Goal: Task Accomplishment & Management: Manage account settings

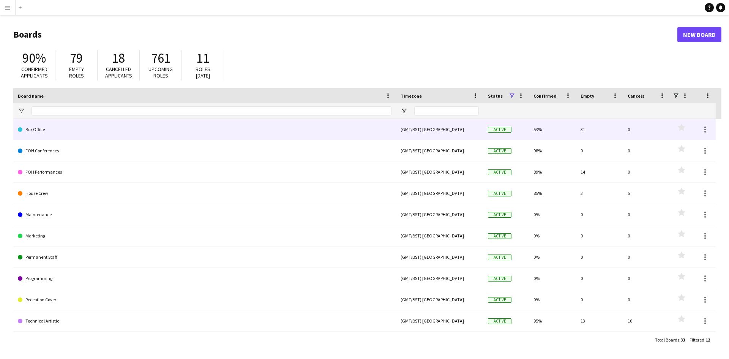
click at [33, 128] on link "Box Office" at bounding box center [205, 129] width 374 height 21
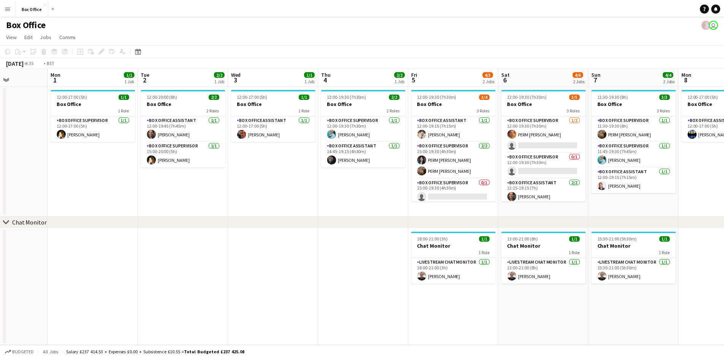
scroll to position [0, 298]
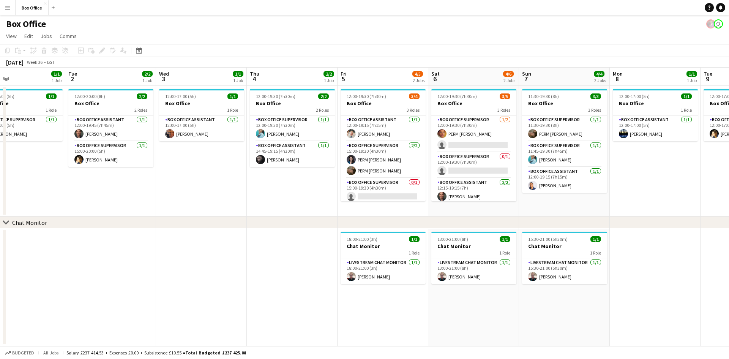
drag, startPoint x: 582, startPoint y: 188, endPoint x: 193, endPoint y: 206, distance: 389.0
click at [193, 206] on app-calendar-viewport "Fri 29 4/4 1 Job Sat 30 Sun 31 Mon 1 1/1 1 Job Tue 2 2/2 1 Job Wed 3 1/1 1 Job …" at bounding box center [364, 207] width 729 height 278
click at [370, 117] on app-card-role "Box Office Assistant [DATE] 12:00-19:15 (7h15m) [PERSON_NAME]" at bounding box center [383, 128] width 85 height 26
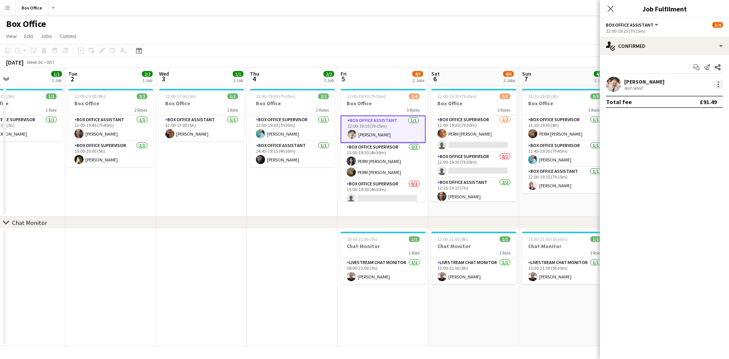
click at [720, 82] on div at bounding box center [718, 84] width 9 height 9
click at [697, 115] on span "Switch crew" at bounding box center [686, 116] width 32 height 6
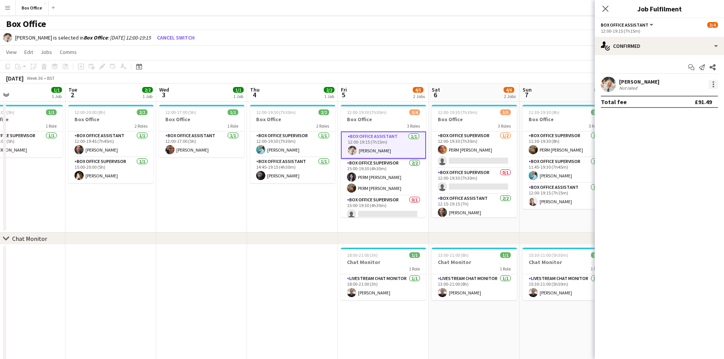
click at [712, 88] on div at bounding box center [713, 84] width 9 height 9
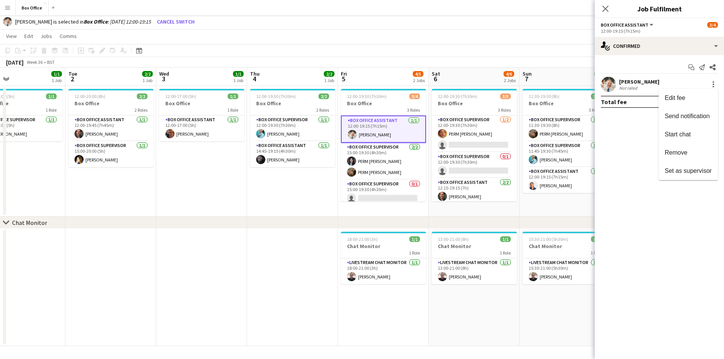
click at [218, 193] on div at bounding box center [362, 179] width 724 height 359
click at [610, 5] on app-icon "Close pop-in" at bounding box center [605, 8] width 11 height 11
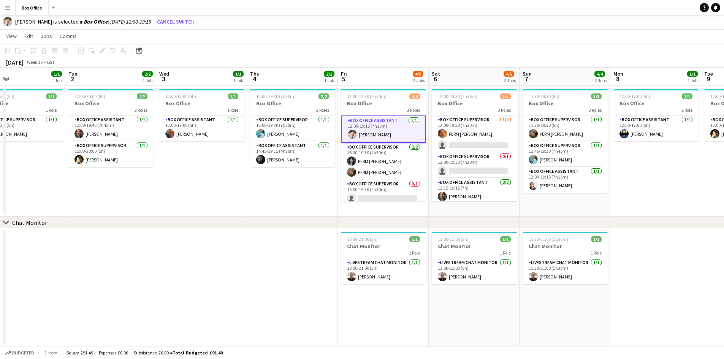
click at [385, 136] on app-card-role "Box Office Assistant [DATE] 12:00-19:15 (7h15m) [PERSON_NAME]" at bounding box center [383, 128] width 85 height 27
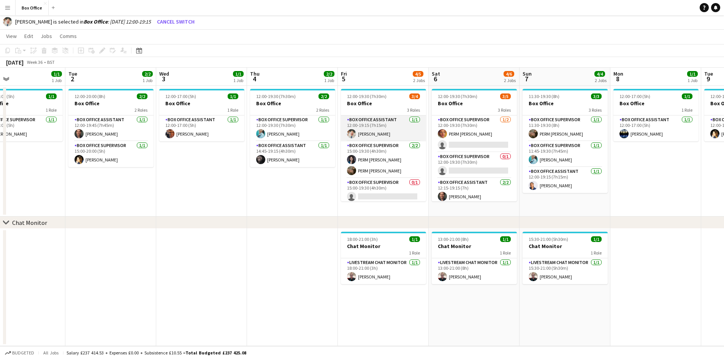
click at [384, 136] on app-card-role "Box Office Assistant [DATE] 12:00-19:15 (7h15m) [PERSON_NAME]" at bounding box center [383, 128] width 85 height 26
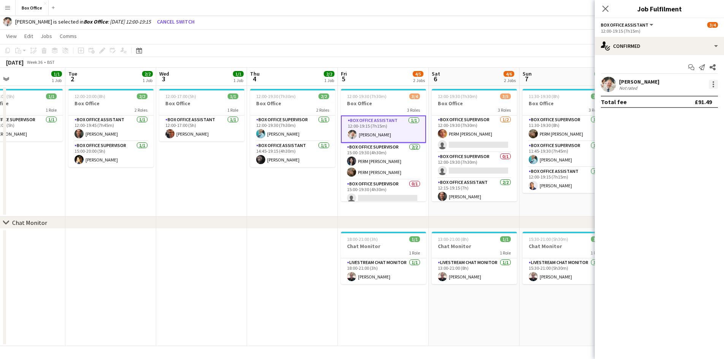
click at [714, 83] on div at bounding box center [713, 84] width 9 height 9
click at [683, 157] on button "Remove" at bounding box center [687, 153] width 59 height 18
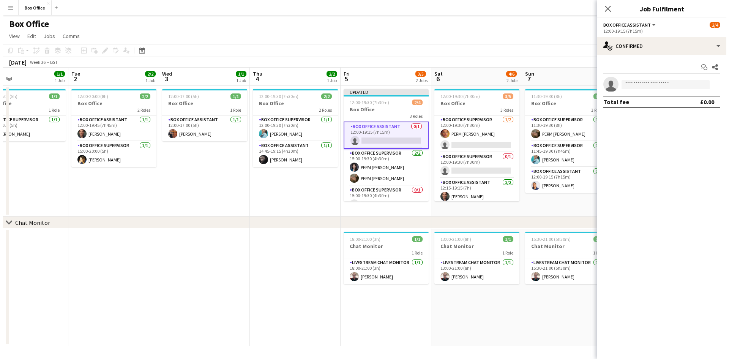
scroll to position [0, 0]
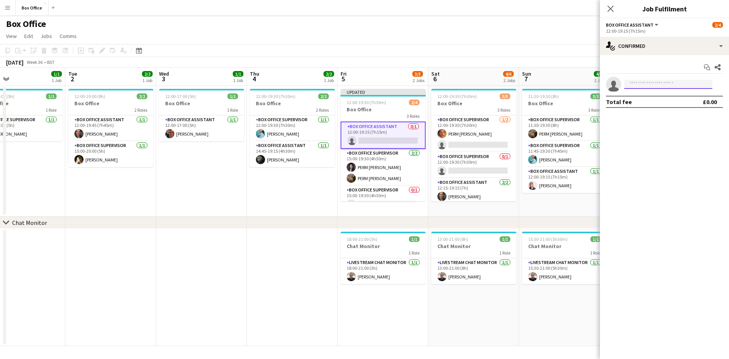
click at [668, 82] on input at bounding box center [669, 84] width 88 height 9
type input "****"
click at [658, 104] on span "Busy with another job on FOH Performances." at bounding box center [669, 104] width 76 height 13
click at [652, 84] on input at bounding box center [669, 84] width 88 height 9
click at [660, 104] on span "Busy with another job on FOH Performances." at bounding box center [669, 104] width 76 height 13
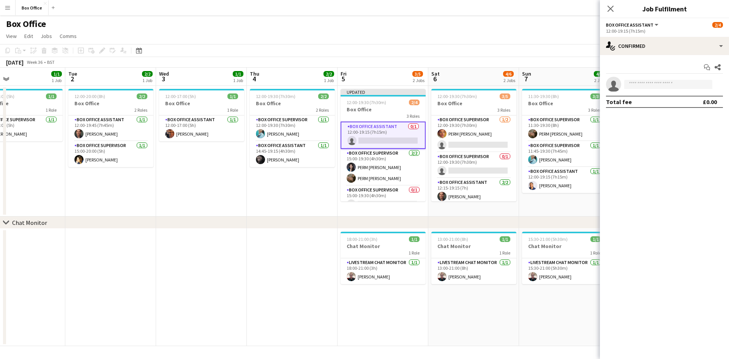
click at [610, 16] on div "Close pop-in" at bounding box center [610, 8] width 21 height 17
click at [612, 6] on icon "Close pop-in" at bounding box center [610, 8] width 7 height 7
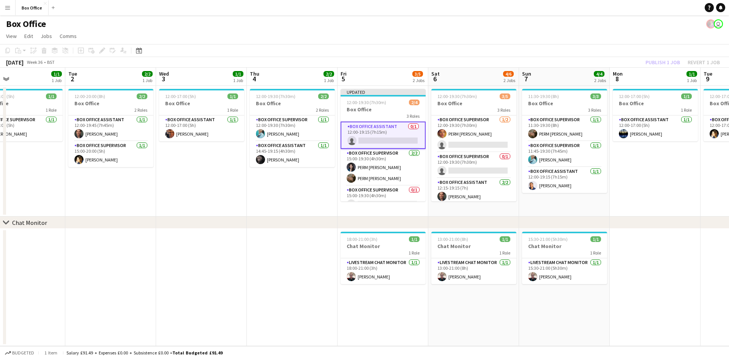
click at [238, 191] on app-date-cell "12:00-17:00 (5h) 1/1 Box Office 1 Role Box Office Assistant [DATE] 12:00-17:00 …" at bounding box center [201, 151] width 91 height 131
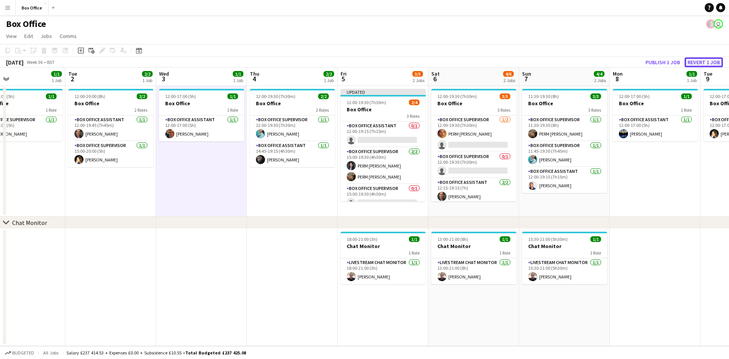
click at [692, 60] on button "Revert 1 job" at bounding box center [704, 62] width 38 height 10
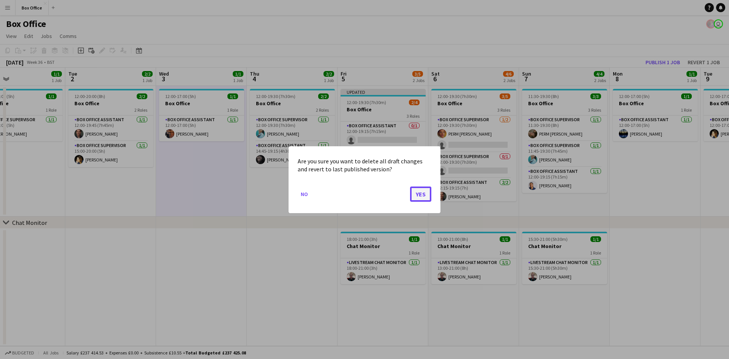
click at [413, 194] on button "Yes" at bounding box center [420, 193] width 21 height 15
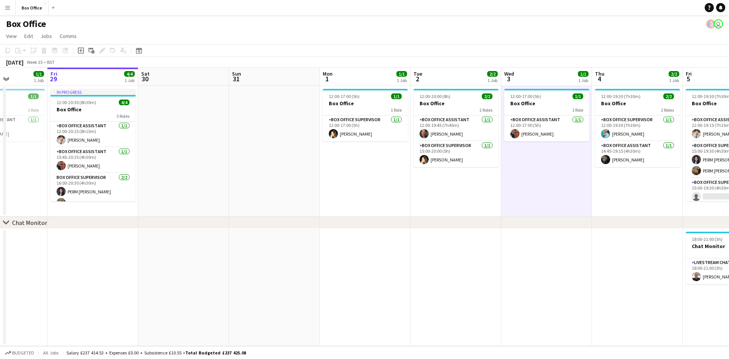
scroll to position [0, 172]
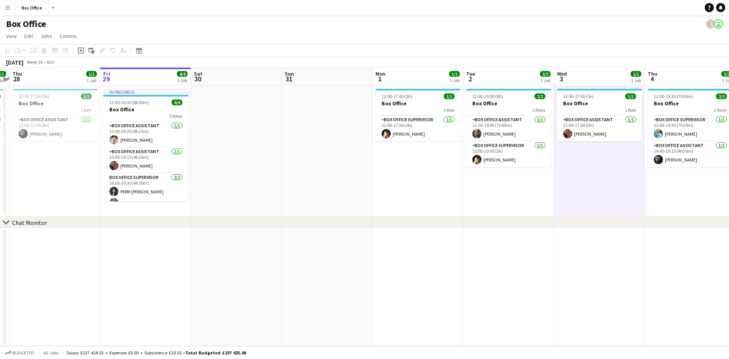
drag, startPoint x: 271, startPoint y: 191, endPoint x: 669, endPoint y: 165, distance: 399.1
click at [669, 165] on app-calendar-viewport "Tue 26 2/2 1 Job Wed 27 1/1 1 Job Thu 28 1/1 1 Job Fri 29 4/4 1 Job Sat 30 Sun …" at bounding box center [364, 207] width 729 height 278
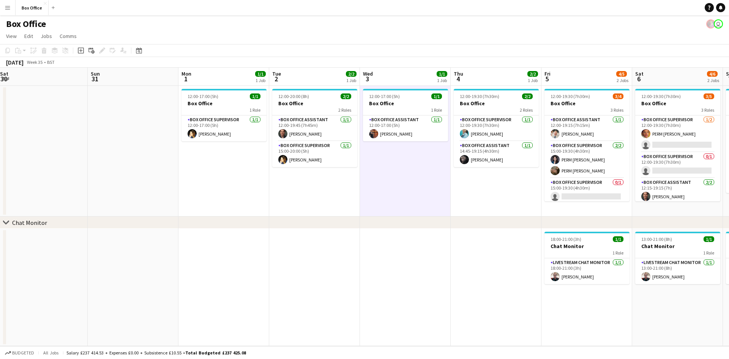
drag, startPoint x: 488, startPoint y: 195, endPoint x: 244, endPoint y: 220, distance: 246.0
click at [244, 220] on div "chevron-right Chat Monitor Wed 27 1/1 1 Job Thu 28 1/1 1 Job Fri 29 4/4 1 Job S…" at bounding box center [364, 207] width 729 height 278
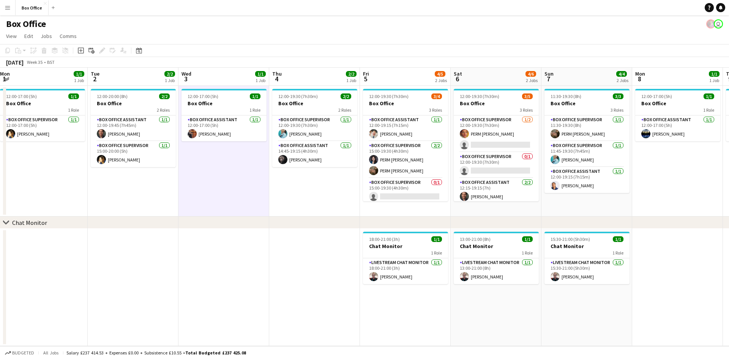
scroll to position [0, 240]
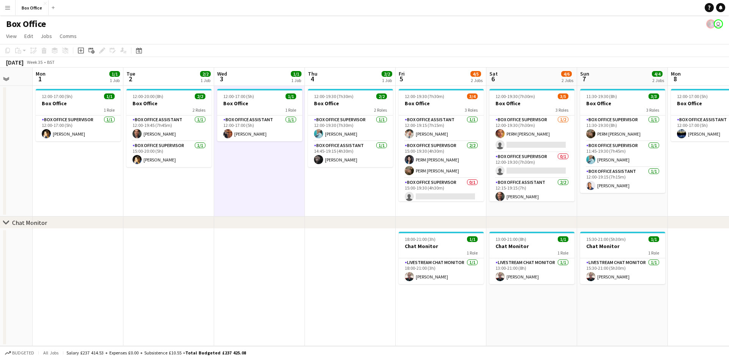
drag, startPoint x: 516, startPoint y: 185, endPoint x: 278, endPoint y: 222, distance: 240.7
click at [278, 222] on div "chevron-right Chat Monitor Fri 29 4/4 1 Job Sat 30 Sun 31 Mon 1 1/1 1 Job Tue 2…" at bounding box center [364, 207] width 729 height 278
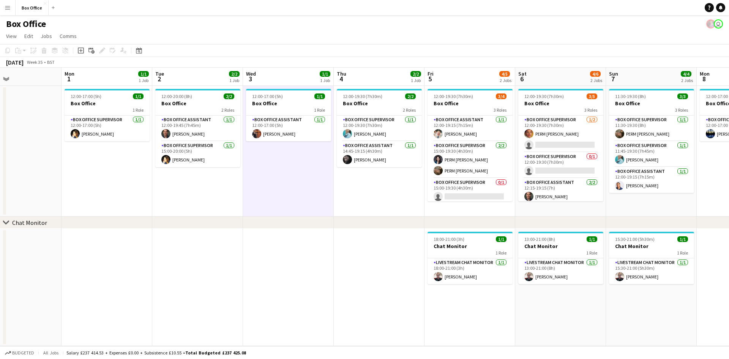
drag, startPoint x: 382, startPoint y: 186, endPoint x: 308, endPoint y: 224, distance: 82.9
click at [308, 224] on div "chevron-right Chat Monitor Fri 29 4/4 1 Job Sat 30 Sun 31 Mon 1 1/1 1 Job Tue 2…" at bounding box center [364, 207] width 729 height 278
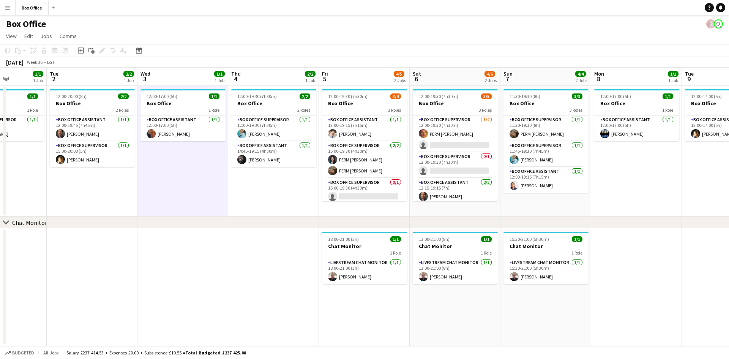
drag, startPoint x: 429, startPoint y: 190, endPoint x: 324, endPoint y: 206, distance: 106.9
click at [324, 206] on app-calendar-viewport "Sat 30 Sun 31 Mon 1 1/1 1 Job Tue 2 2/2 1 Job Wed 3 1/1 1 Job Thu 4 2/2 1 Job F…" at bounding box center [364, 207] width 729 height 278
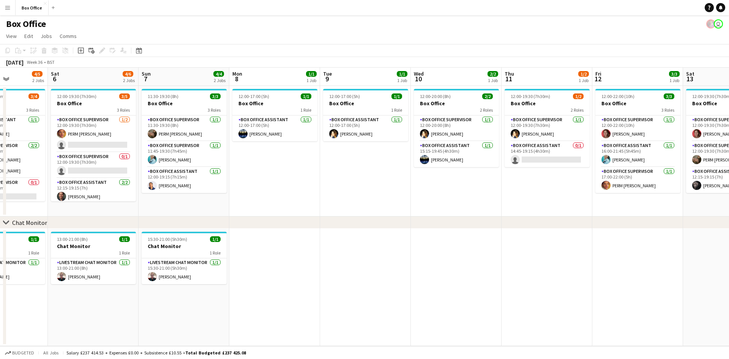
scroll to position [0, 278]
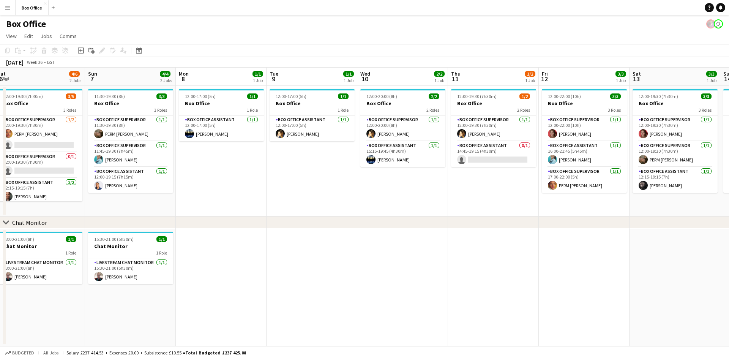
drag, startPoint x: 644, startPoint y: 180, endPoint x: 228, endPoint y: 197, distance: 416.0
click at [228, 197] on app-calendar-viewport "Wed 3 1/1 1 Job Thu 4 2/2 1 Job Fri 5 4/5 2 Jobs Sat 6 4/6 2 Jobs Sun 7 4/4 2 J…" at bounding box center [364, 207] width 729 height 278
click at [473, 143] on app-card-role "Box Office Assistant 0/1 14:45-19:15 (4h30m) single-neutral-actions" at bounding box center [493, 154] width 85 height 26
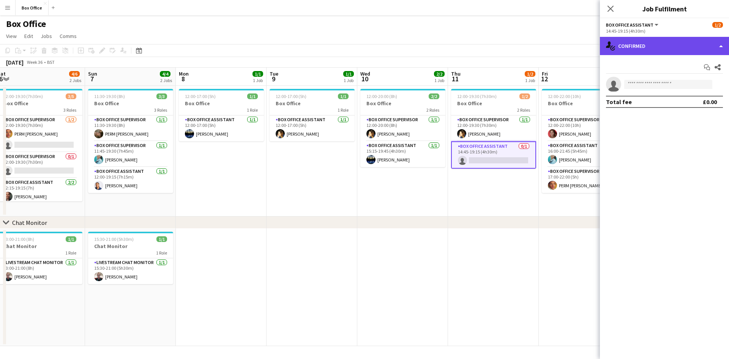
click at [668, 50] on div "single-neutral-actions-check-2 Confirmed" at bounding box center [664, 46] width 129 height 18
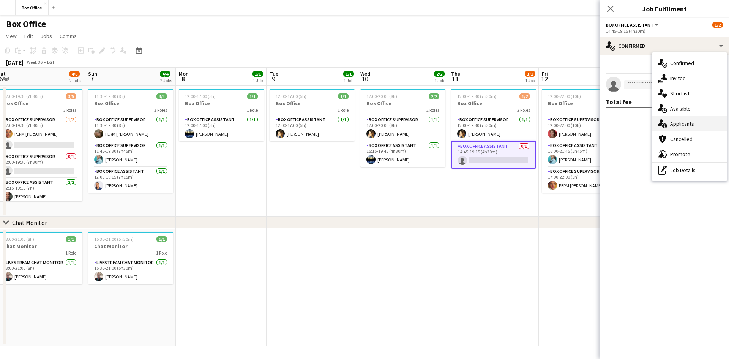
click at [680, 124] on div "single-neutral-actions-information Applicants" at bounding box center [689, 123] width 75 height 15
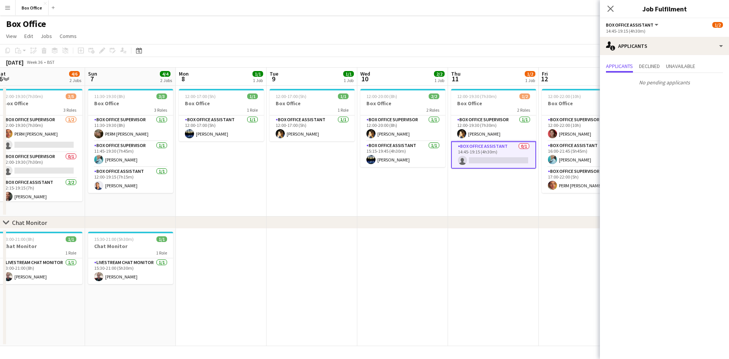
click at [474, 195] on app-date-cell "12:00-19:30 (7h30m) 1/2 Box Office 2 Roles Box Office Supervisor [DATE] 12:00-1…" at bounding box center [493, 151] width 91 height 131
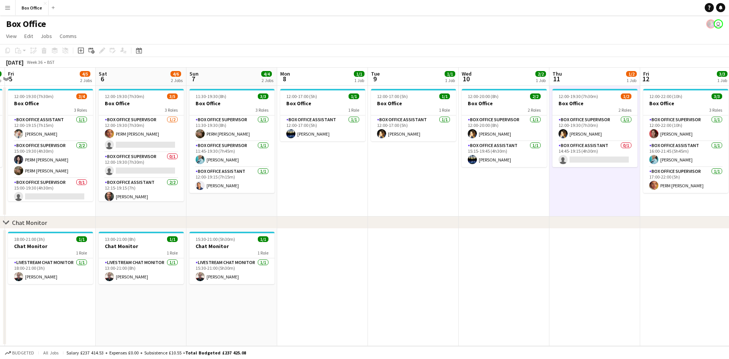
drag, startPoint x: 414, startPoint y: 195, endPoint x: 515, endPoint y: 141, distance: 115.3
click at [515, 141] on app-calendar-viewport "Wed 3 1/1 1 Job Thu 4 2/2 1 Job Fri 5 4/5 2 Jobs Sat 6 4/6 2 Jobs Sun 7 4/4 2 J…" at bounding box center [364, 207] width 729 height 278
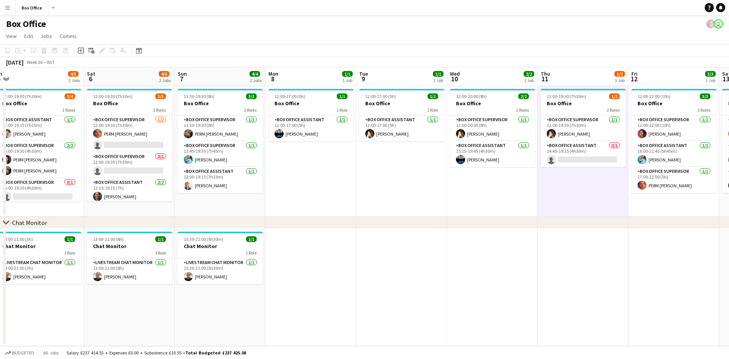
scroll to position [0, 184]
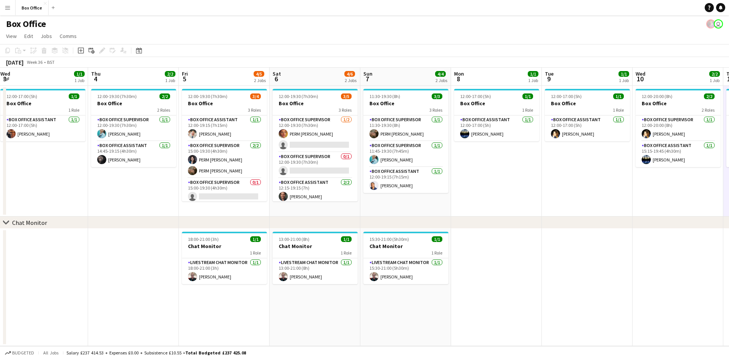
drag, startPoint x: 406, startPoint y: 150, endPoint x: 580, endPoint y: 160, distance: 174.3
click at [580, 160] on app-calendar-viewport "Mon 1 1/1 1 Job Tue 2 2/2 1 Job Wed 3 1/1 1 Job Thu 4 2/2 1 Job Fri 5 4/5 2 Job…" at bounding box center [364, 207] width 729 height 278
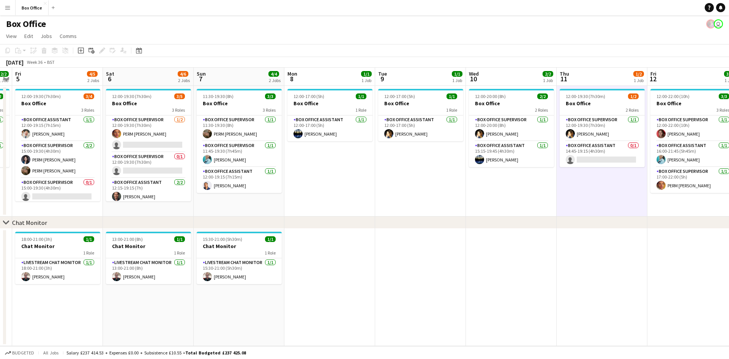
drag, startPoint x: 526, startPoint y: 180, endPoint x: 357, endPoint y: 191, distance: 169.4
click at [357, 191] on app-calendar-viewport "Tue 2 2/2 1 Job Wed 3 1/1 1 Job Thu 4 2/2 1 Job Fri 5 4/5 2 Jobs Sat 6 4/6 2 Jo…" at bounding box center [364, 207] width 729 height 278
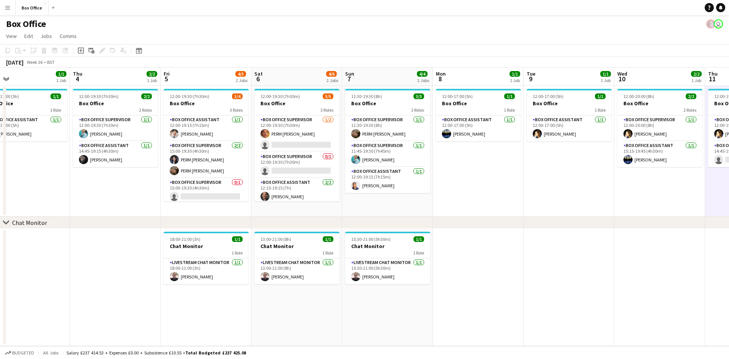
scroll to position [0, 195]
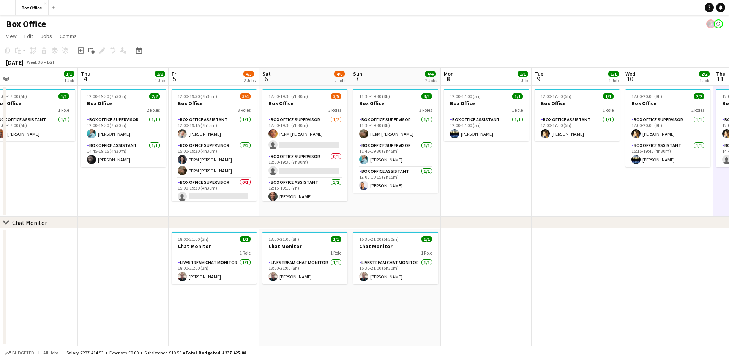
drag, startPoint x: 411, startPoint y: 213, endPoint x: 570, endPoint y: 181, distance: 162.1
click at [570, 181] on app-calendar-viewport "Mon 1 1/1 1 Job Tue 2 2/2 1 Job Wed 3 1/1 1 Job Thu 4 2/2 1 Job Fri 5 4/5 2 Job…" at bounding box center [364, 207] width 729 height 278
click at [301, 156] on app-card-role "Box Office Supervisor 0/1 12:00-19:30 (7h30m) single-neutral-actions" at bounding box center [305, 165] width 85 height 26
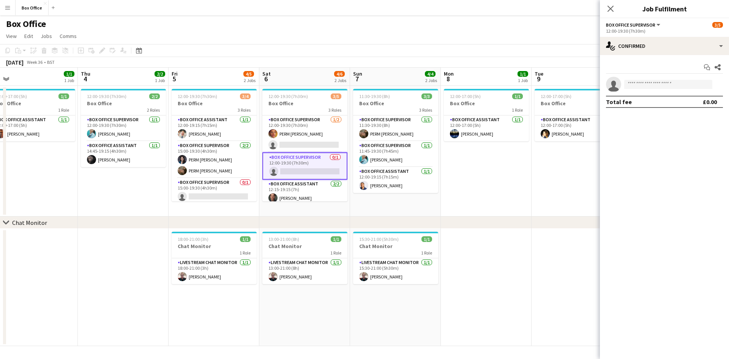
drag, startPoint x: 301, startPoint y: 156, endPoint x: 276, endPoint y: 163, distance: 25.7
click at [276, 163] on app-card-role "Box Office Supervisor 0/1 12:00-19:30 (7h30m) single-neutral-actions" at bounding box center [305, 165] width 85 height 27
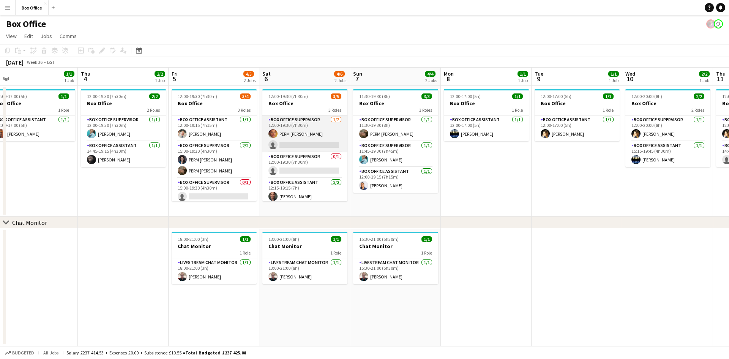
click at [297, 123] on app-card-role "Box Office Supervisor [DATE] 12:00-19:30 (7h30m) PERM [PERSON_NAME] single-neut…" at bounding box center [305, 133] width 85 height 37
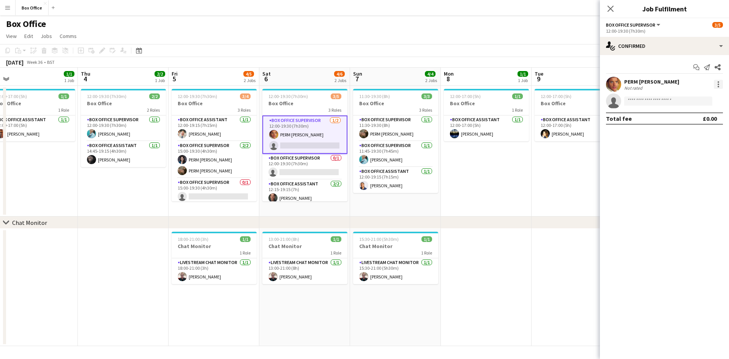
click at [718, 85] on div at bounding box center [718, 84] width 9 height 9
click at [633, 23] on div at bounding box center [364, 179] width 729 height 359
click at [638, 25] on span "Box Office Supervisor" at bounding box center [630, 25] width 49 height 6
click at [685, 81] on div "PERM [PERSON_NAME] Not rated" at bounding box center [664, 84] width 129 height 15
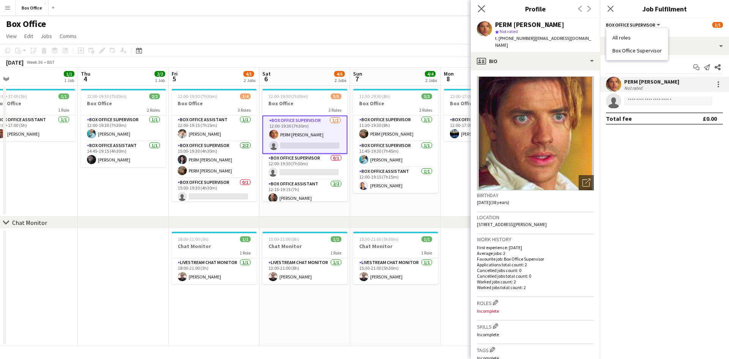
click at [485, 11] on app-icon "Close pop-in" at bounding box center [481, 8] width 11 height 11
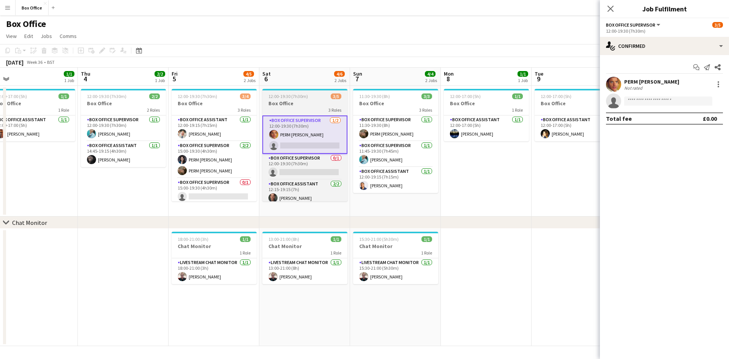
click at [280, 100] on h3 "Box Office" at bounding box center [305, 103] width 85 height 7
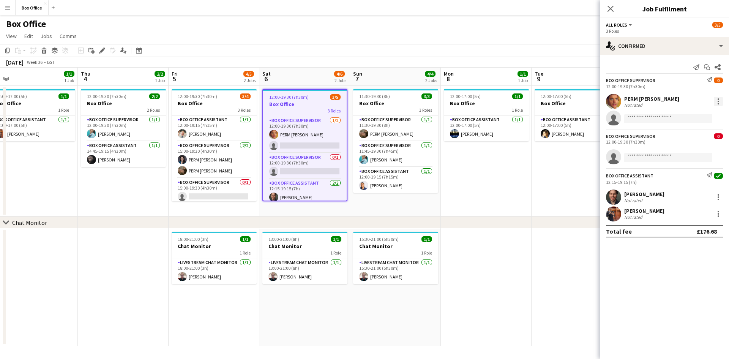
click at [716, 101] on div at bounding box center [718, 101] width 9 height 9
click at [696, 43] on div at bounding box center [364, 179] width 729 height 359
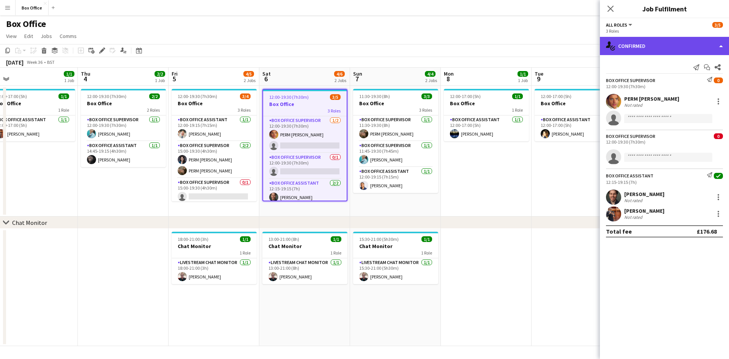
click at [715, 49] on div "single-neutral-actions-check-2 Confirmed" at bounding box center [664, 46] width 129 height 18
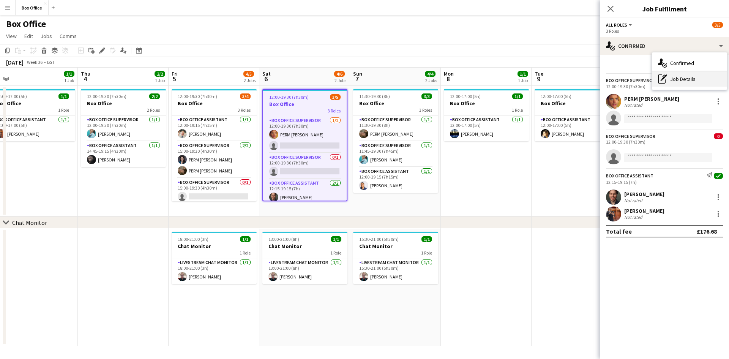
click at [687, 80] on div "pen-write Job Details" at bounding box center [689, 78] width 75 height 15
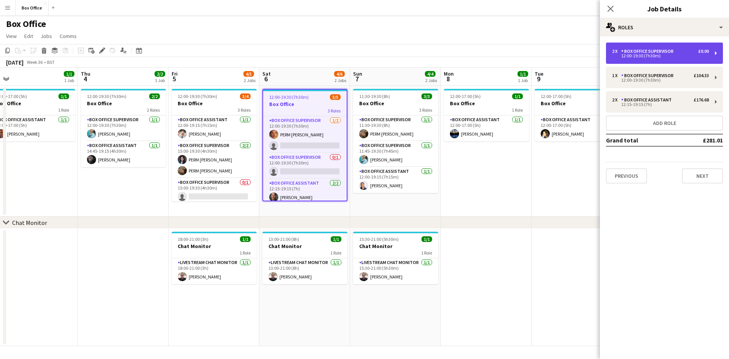
click at [653, 49] on div "Box Office Supervisor" at bounding box center [649, 51] width 55 height 5
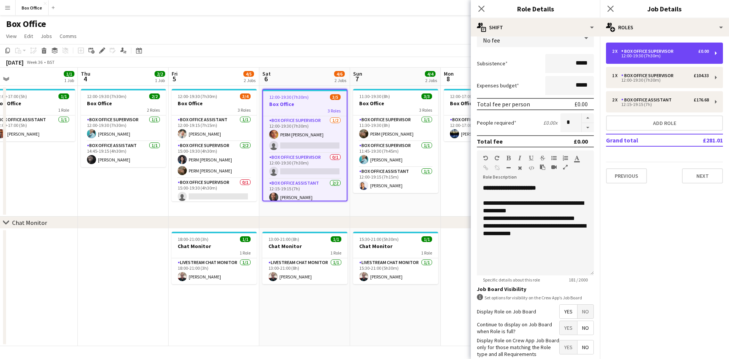
scroll to position [76, 0]
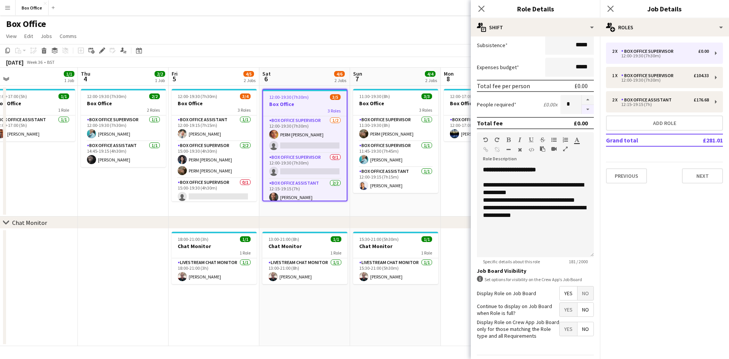
click at [584, 109] on button "button" at bounding box center [588, 109] width 12 height 9
type input "*"
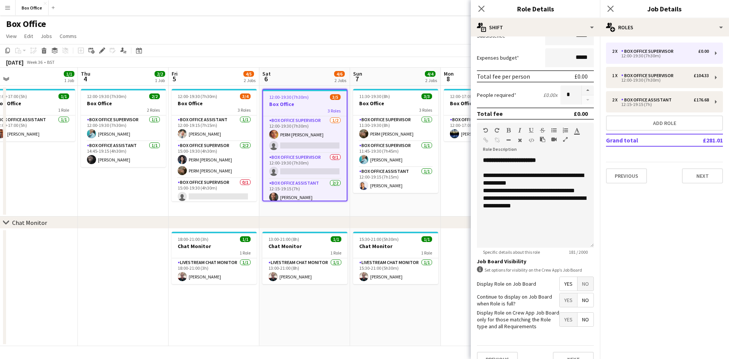
scroll to position [100, 0]
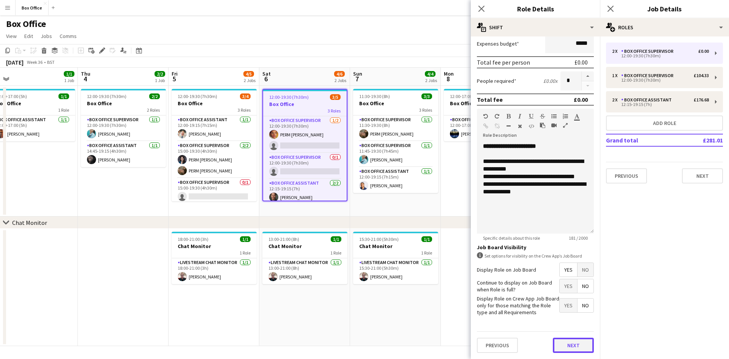
click at [558, 340] on button "Next" at bounding box center [573, 345] width 41 height 15
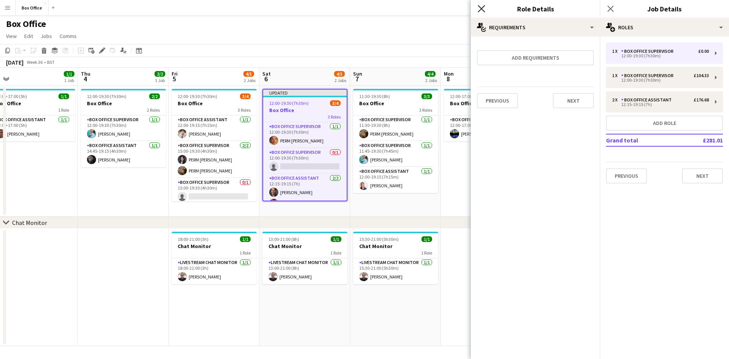
click at [483, 8] on icon at bounding box center [481, 8] width 7 height 7
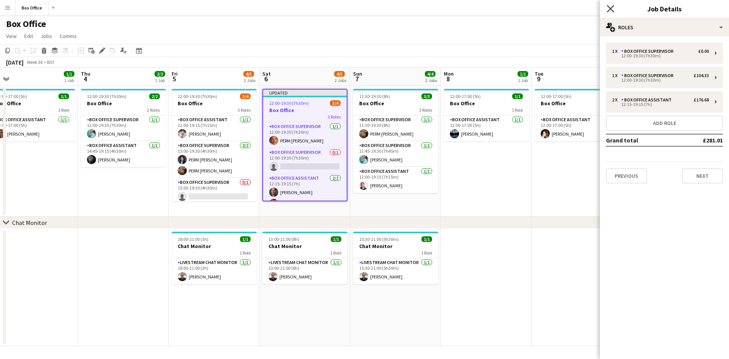
click at [614, 11] on icon at bounding box center [610, 8] width 7 height 7
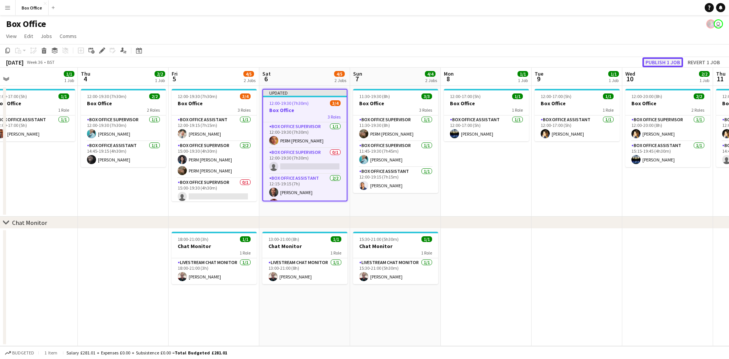
click at [672, 63] on button "Publish 1 job" at bounding box center [663, 62] width 41 height 10
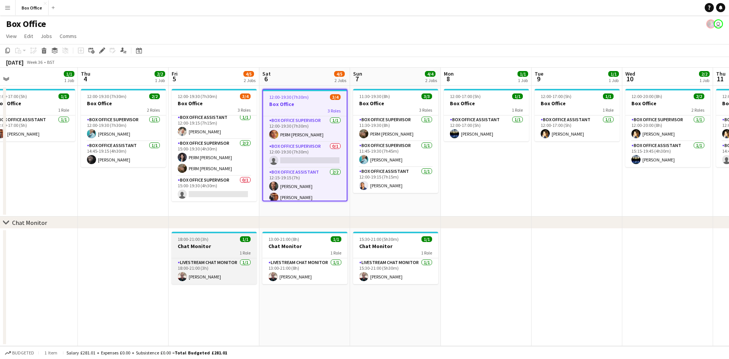
scroll to position [3, 0]
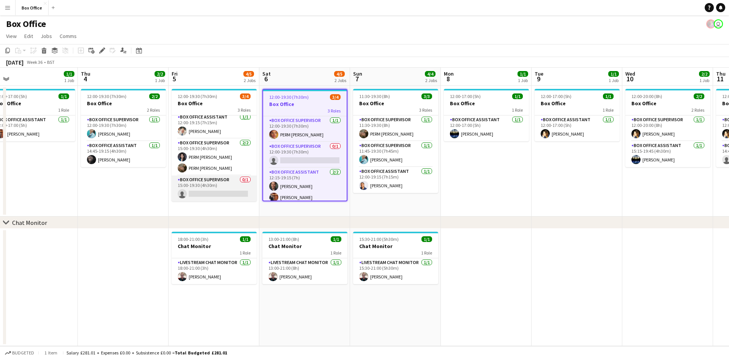
click at [202, 180] on app-card-role "Box Office Supervisor 0/1 15:00-19:30 (4h30m) single-neutral-actions" at bounding box center [214, 189] width 85 height 26
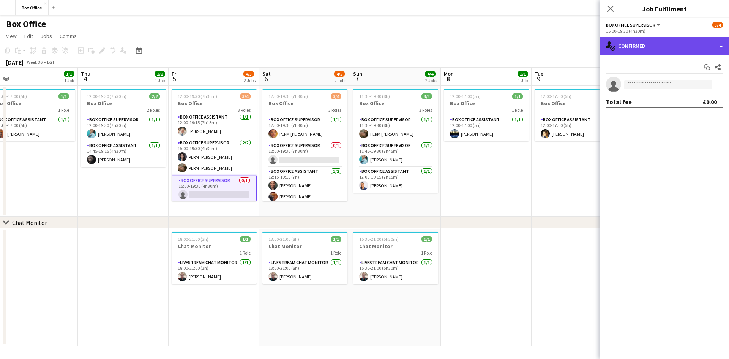
click at [641, 42] on div "single-neutral-actions-check-2 Confirmed" at bounding box center [664, 46] width 129 height 18
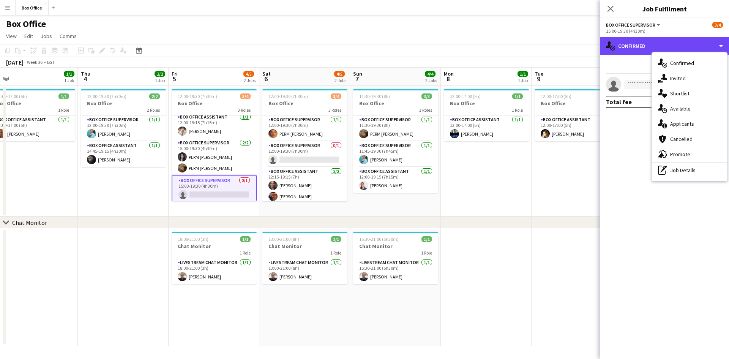
scroll to position [0, 0]
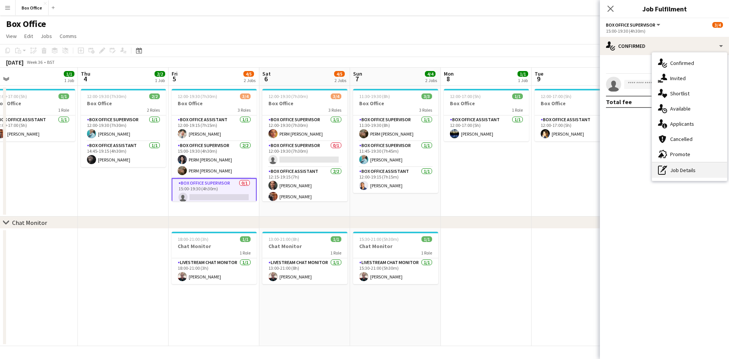
click at [683, 177] on div "pen-write Job Details" at bounding box center [689, 170] width 75 height 15
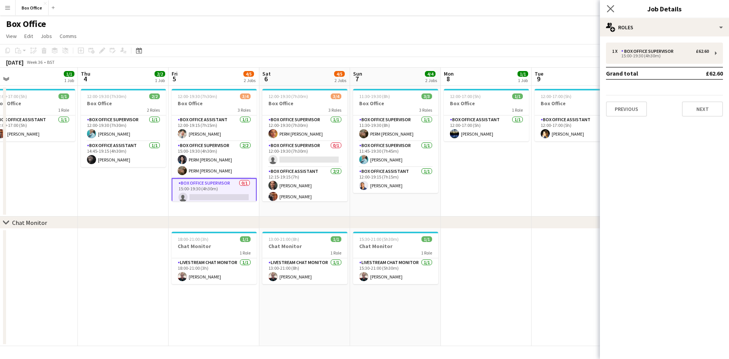
click at [608, 13] on app-icon "Close pop-in" at bounding box center [611, 8] width 11 height 11
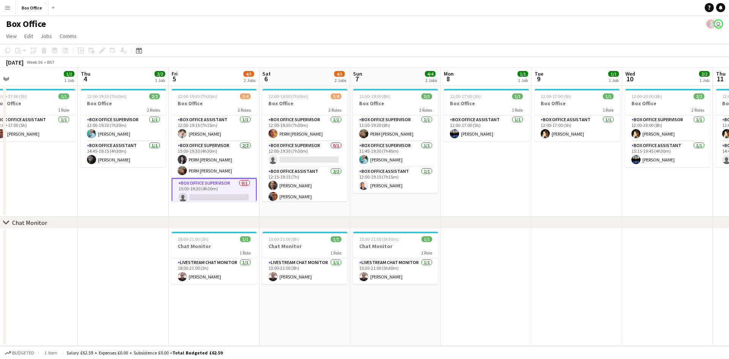
click at [203, 186] on app-card-role "Box Office Supervisor 0/1 15:00-19:30 (4h30m) single-neutral-actions" at bounding box center [214, 191] width 85 height 27
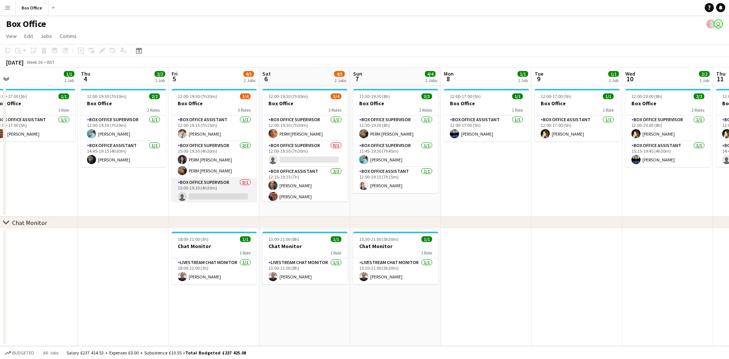
click at [209, 182] on app-card-role "Box Office Supervisor 0/1 15:00-19:30 (4h30m) single-neutral-actions" at bounding box center [214, 191] width 85 height 26
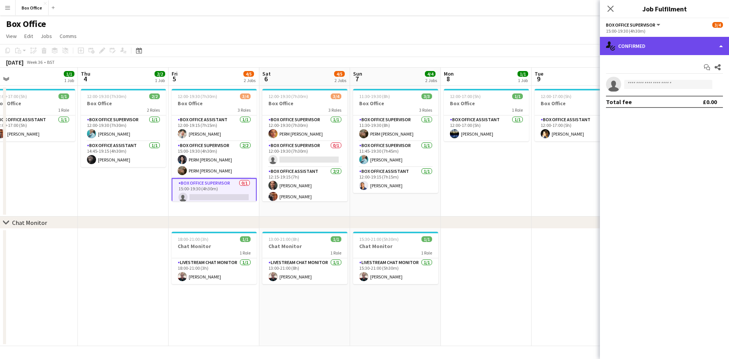
click at [630, 51] on div "single-neutral-actions-check-2 Confirmed" at bounding box center [664, 46] width 129 height 18
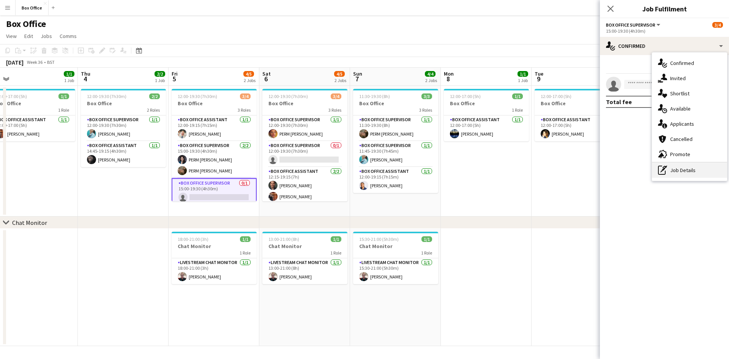
click at [683, 174] on div "pen-write Job Details" at bounding box center [689, 170] width 75 height 15
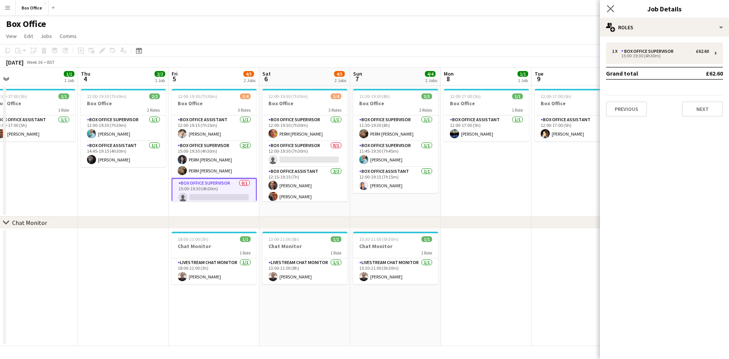
click at [611, 5] on icon "Close pop-in" at bounding box center [610, 8] width 7 height 7
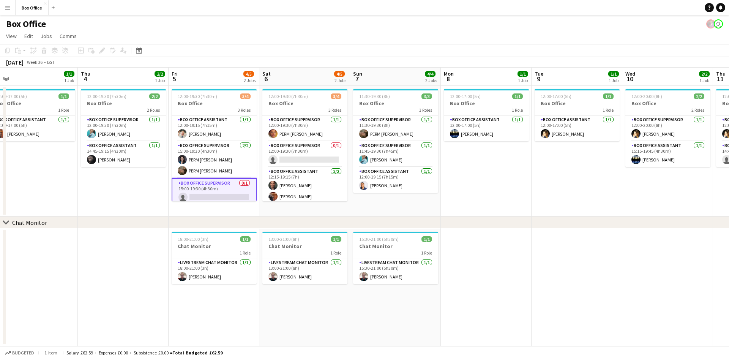
click at [215, 187] on app-card-role "Box Office Supervisor 0/1 15:00-19:30 (4h30m) single-neutral-actions" at bounding box center [214, 191] width 85 height 27
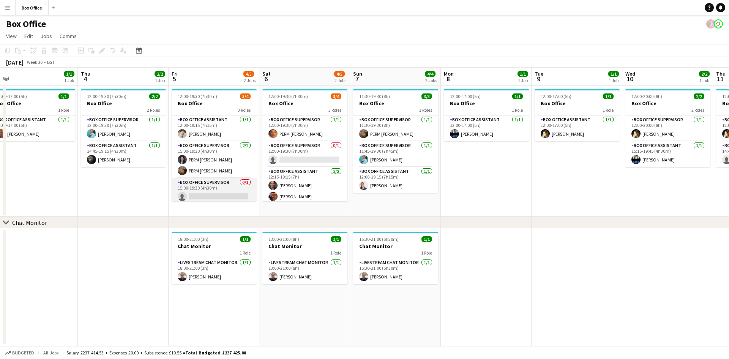
click at [211, 185] on app-card-role "Box Office Supervisor 0/1 15:00-19:30 (4h30m) single-neutral-actions" at bounding box center [214, 191] width 85 height 26
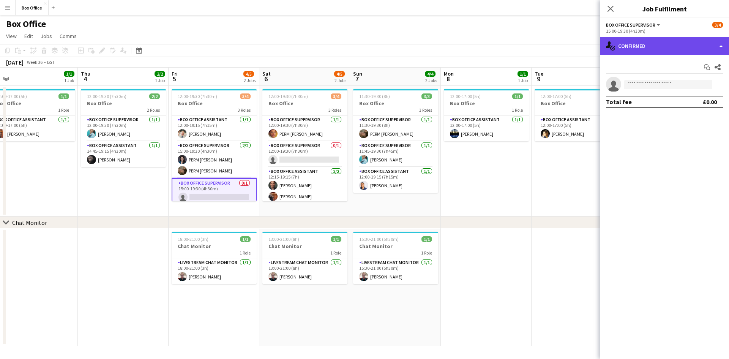
click at [656, 51] on div "single-neutral-actions-check-2 Confirmed" at bounding box center [664, 46] width 129 height 18
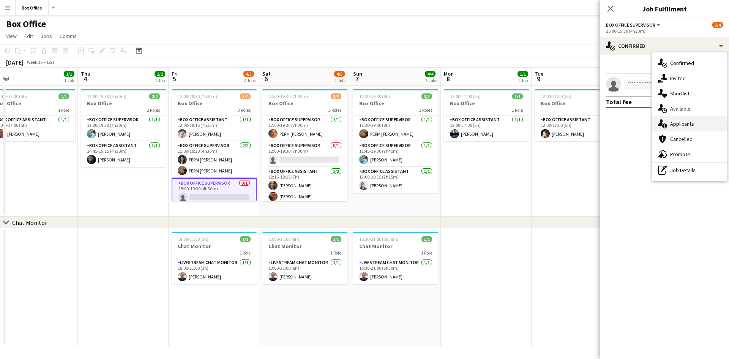
click at [687, 127] on div "single-neutral-actions-information Applicants" at bounding box center [689, 123] width 75 height 15
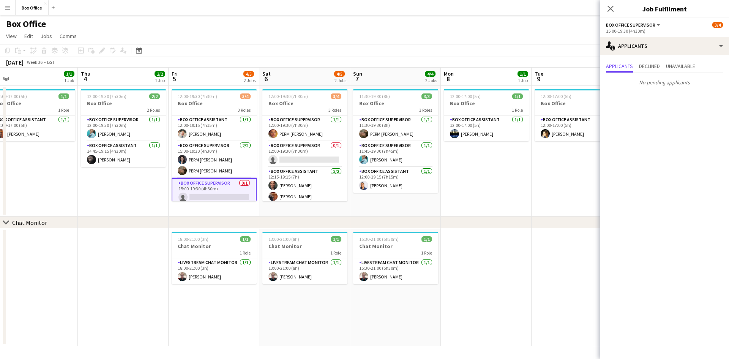
click at [510, 184] on app-date-cell "12:00-17:00 (5h) 1/1 Box Office 1 Role Box Office Assistant [DATE] 12:00-17:00 …" at bounding box center [486, 151] width 91 height 131
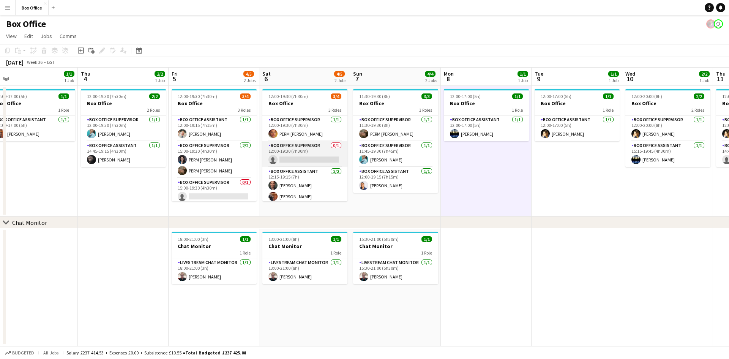
click at [301, 146] on app-card-role "Box Office Supervisor 0/1 12:00-19:30 (7h30m) single-neutral-actions" at bounding box center [305, 154] width 85 height 26
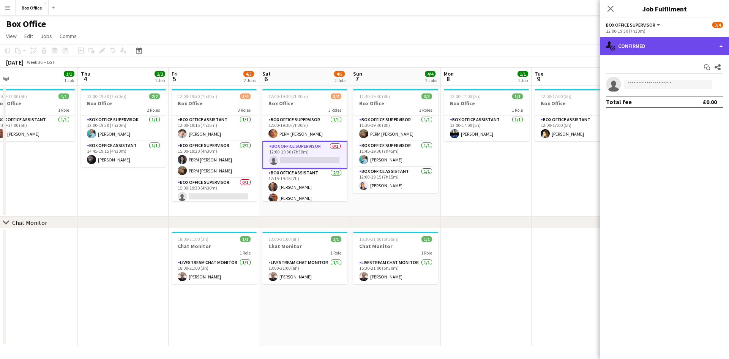
click at [656, 44] on div "single-neutral-actions-check-2 Confirmed" at bounding box center [664, 46] width 129 height 18
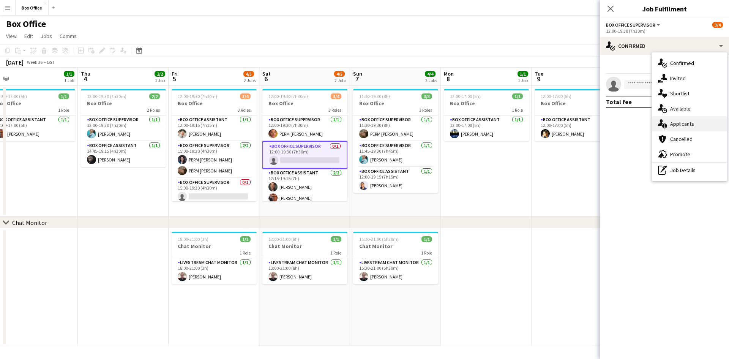
click at [688, 124] on div "single-neutral-actions-information Applicants" at bounding box center [689, 123] width 75 height 15
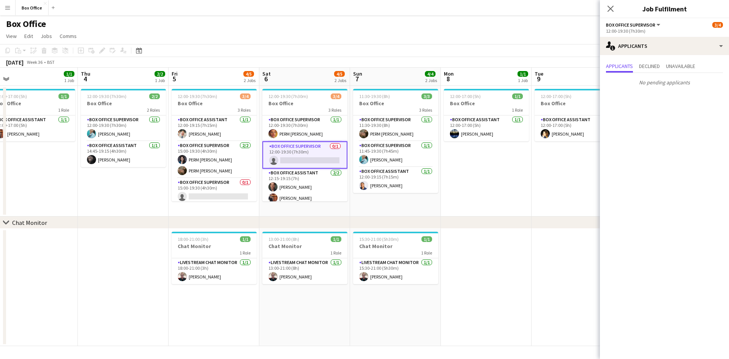
click at [512, 177] on app-date-cell "12:00-17:00 (5h) 1/1 Box Office 1 Role Box Office Assistant [DATE] 12:00-17:00 …" at bounding box center [486, 151] width 91 height 131
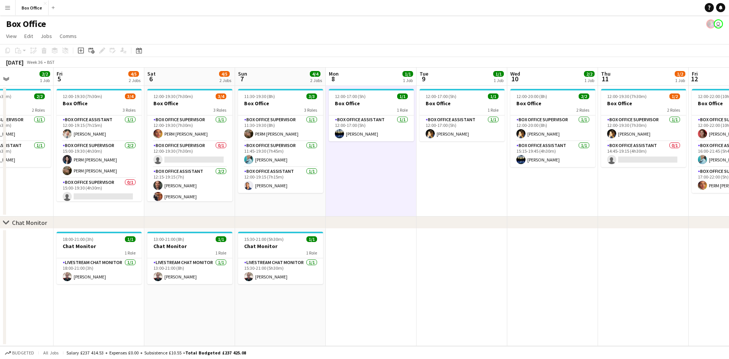
scroll to position [0, 271]
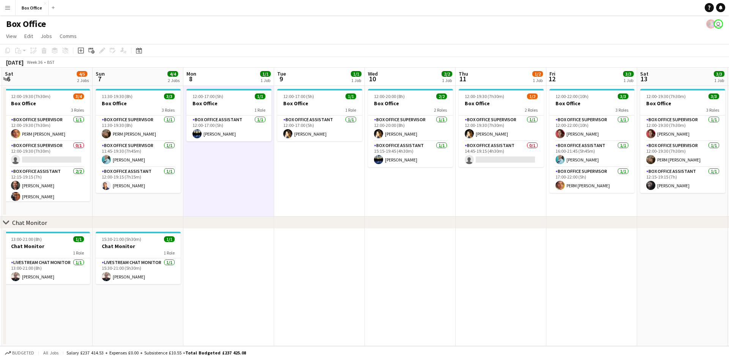
drag, startPoint x: 589, startPoint y: 182, endPoint x: 332, endPoint y: 189, distance: 257.7
click at [332, 189] on app-calendar-viewport "Wed 3 1/1 1 Job Thu 4 2/2 1 Job Fri 5 4/5 2 Jobs Sat 6 4/5 2 Jobs Sun 7 4/4 2 J…" at bounding box center [364, 207] width 729 height 278
click at [486, 146] on app-card-role "Box Office Assistant 0/1 14:45-19:15 (4h30m) single-neutral-actions" at bounding box center [501, 154] width 85 height 26
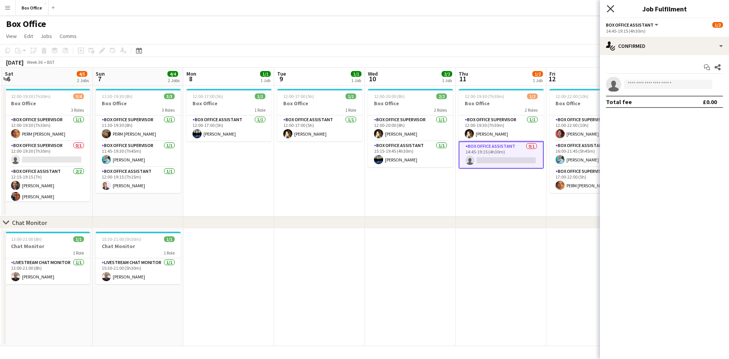
click at [612, 8] on icon at bounding box center [610, 8] width 7 height 7
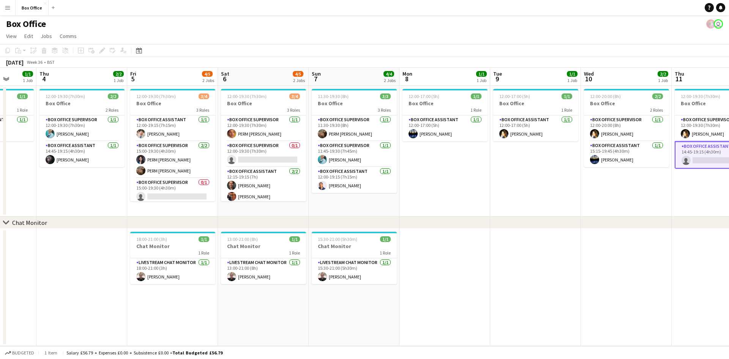
drag, startPoint x: 386, startPoint y: 300, endPoint x: 603, endPoint y: 304, distance: 216.2
click at [603, 304] on app-calendar-viewport "Mon 1 1/1 1 Job Tue 2 2/2 1 Job Wed 3 1/1 1 Job Thu 4 2/2 1 Job Fri 5 4/5 2 Job…" at bounding box center [364, 207] width 729 height 278
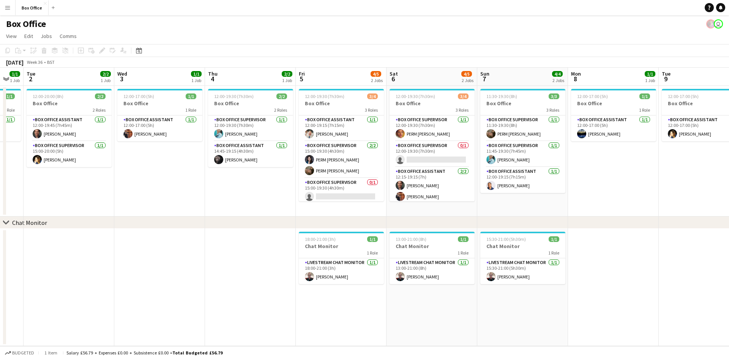
drag, startPoint x: 491, startPoint y: 310, endPoint x: 661, endPoint y: 282, distance: 172.1
click at [661, 282] on app-calendar-viewport "Sun 31 Mon 1 1/1 1 Job Tue 2 2/2 1 Job Wed 3 1/1 1 Job Thu 4 2/2 1 Job Fri 5 4/…" at bounding box center [364, 207] width 729 height 278
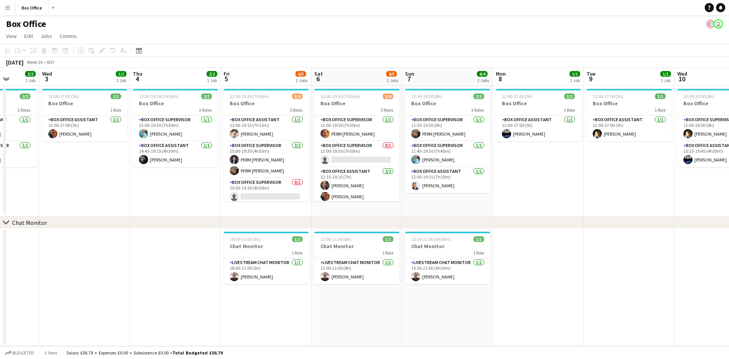
drag, startPoint x: 244, startPoint y: 268, endPoint x: 166, endPoint y: 265, distance: 77.6
click at [166, 265] on app-calendar-viewport "Sun 31 Mon 1 1/1 1 Job Tue 2 2/2 1 Job Wed 3 1/1 1 Job Thu 4 2/2 1 Job Fri 5 4/…" at bounding box center [364, 207] width 729 height 278
drag, startPoint x: 577, startPoint y: 222, endPoint x: 317, endPoint y: 259, distance: 262.5
click at [317, 259] on div "chevron-right Chat Monitor Sun 31 Mon 1 1/1 1 Job Tue 2 2/2 1 Job Wed 3 1/1 1 J…" at bounding box center [364, 207] width 729 height 278
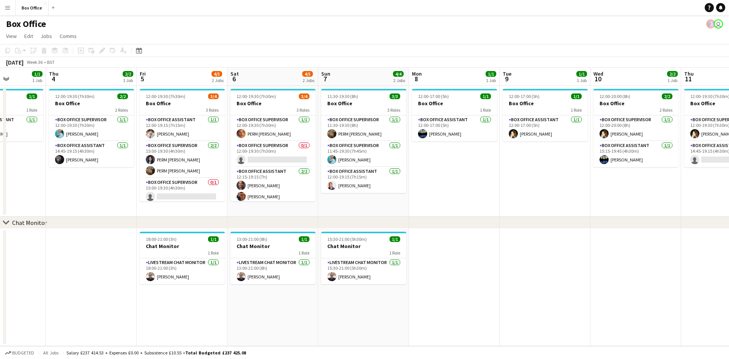
drag, startPoint x: 587, startPoint y: 192, endPoint x: 504, endPoint y: 216, distance: 86.8
click at [504, 216] on app-calendar-viewport "Mon 1 1/1 1 Job Tue 2 2/2 1 Job Wed 3 1/1 1 Job Thu 4 2/2 1 Job Fri 5 4/5 2 Job…" at bounding box center [364, 207] width 729 height 278
click at [634, 136] on app-card-role "Box Office Supervisor [DATE] 12:00-20:00 (8h) [PERSON_NAME]" at bounding box center [635, 128] width 85 height 26
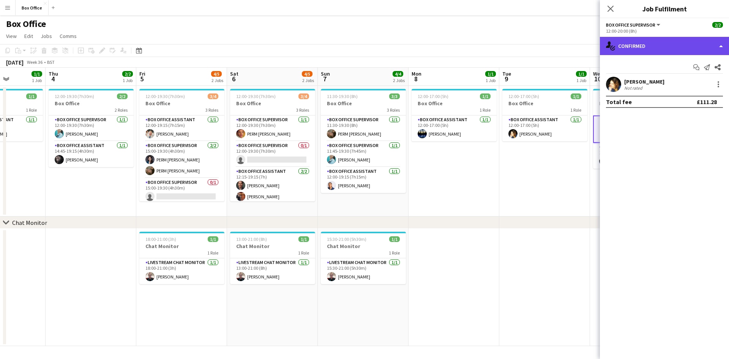
click at [665, 53] on div "single-neutral-actions-check-2 Confirmed" at bounding box center [664, 46] width 129 height 18
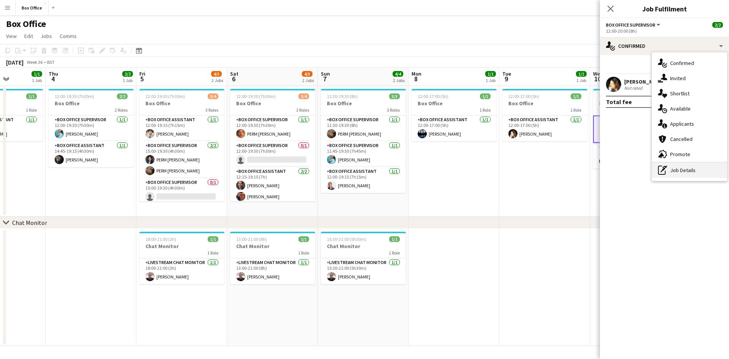
click at [691, 170] on div "pen-write Job Details" at bounding box center [689, 170] width 75 height 15
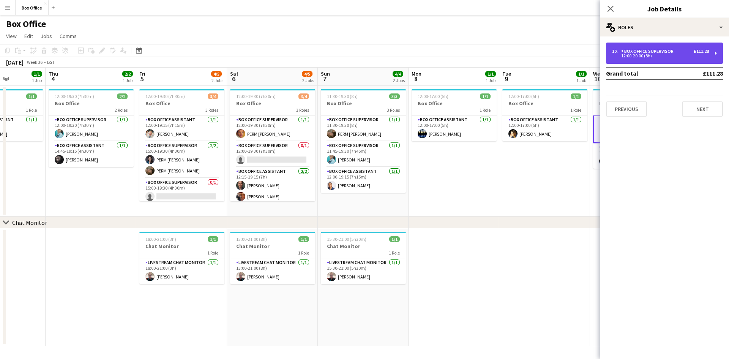
click at [650, 54] on div "12:00-20:00 (8h)" at bounding box center [660, 56] width 97 height 4
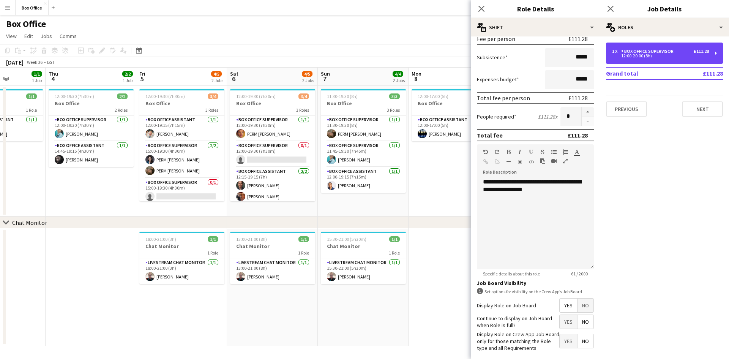
scroll to position [152, 0]
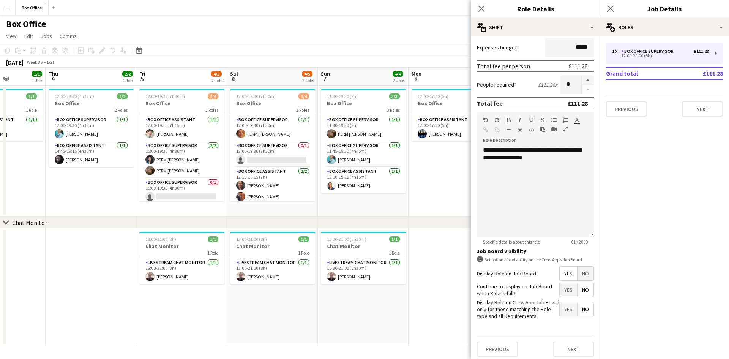
click at [609, 15] on div "Close pop-in" at bounding box center [610, 8] width 21 height 17
click at [617, 3] on div "Close pop-in" at bounding box center [610, 8] width 21 height 17
click at [612, 8] on icon at bounding box center [610, 8] width 7 height 7
